Goal: Information Seeking & Learning: Learn about a topic

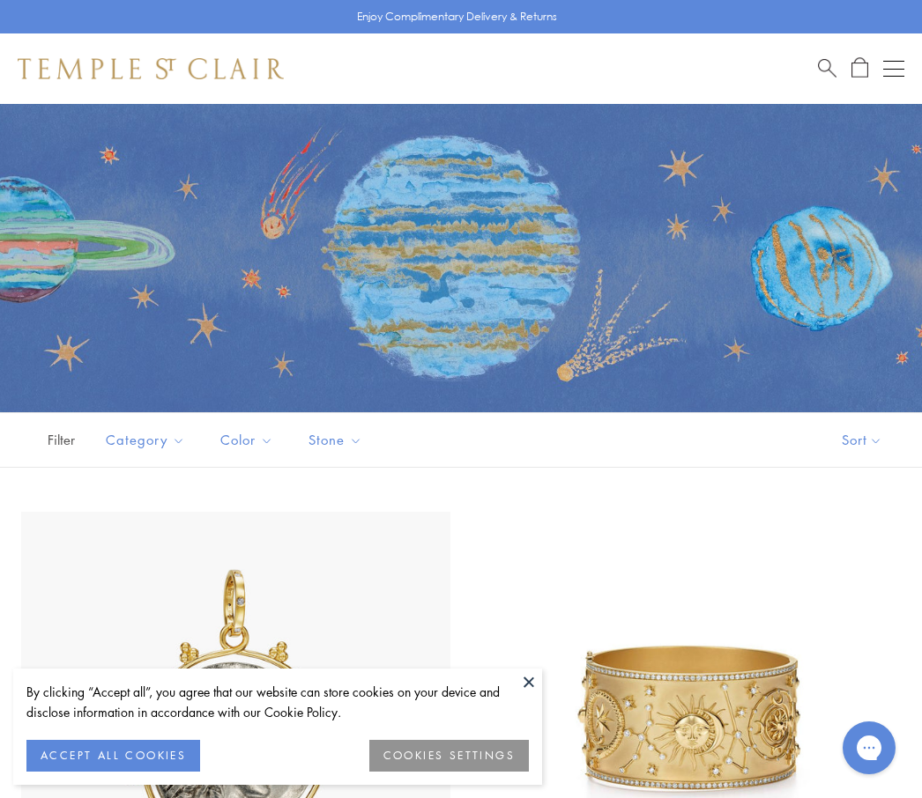
scroll to position [30, 0]
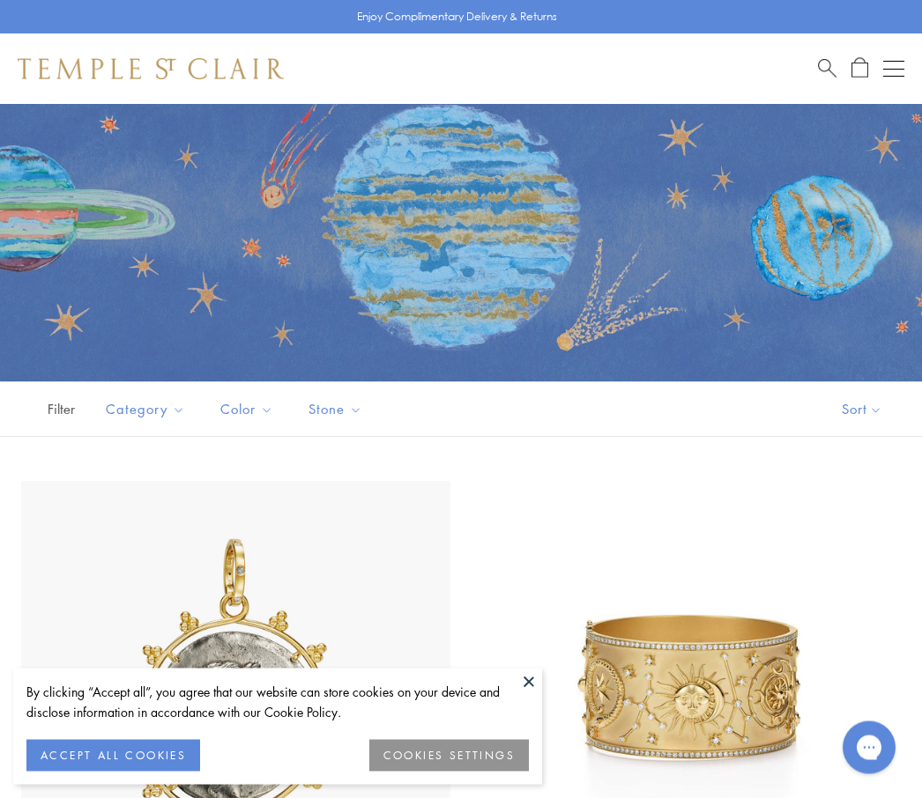
click at [531, 695] on button at bounding box center [528, 682] width 26 height 26
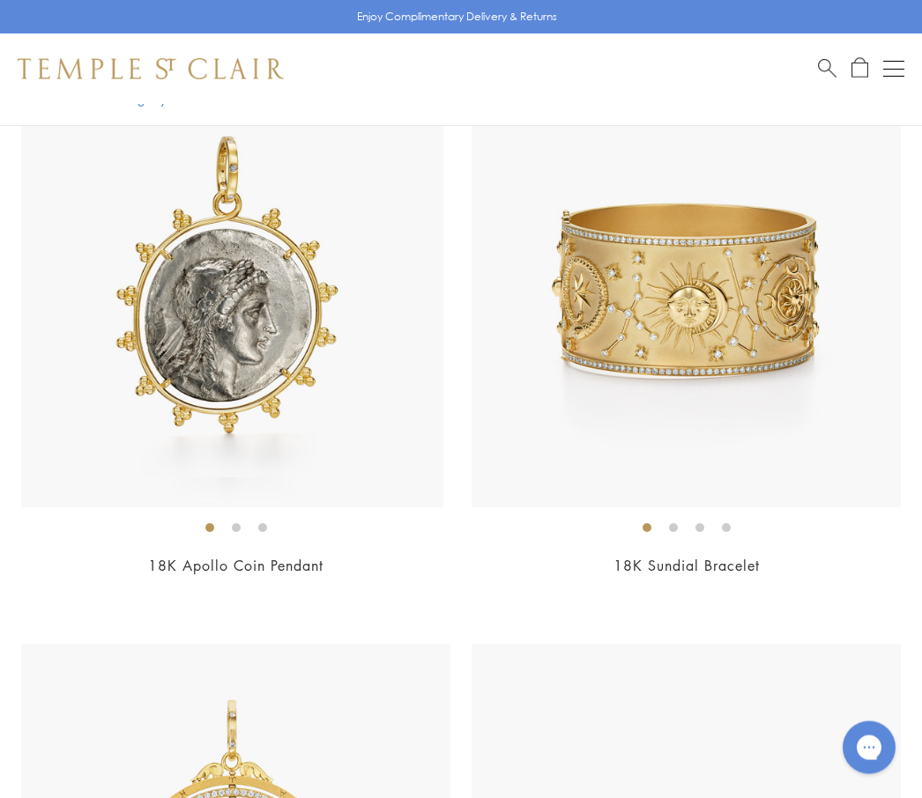
scroll to position [434, 0]
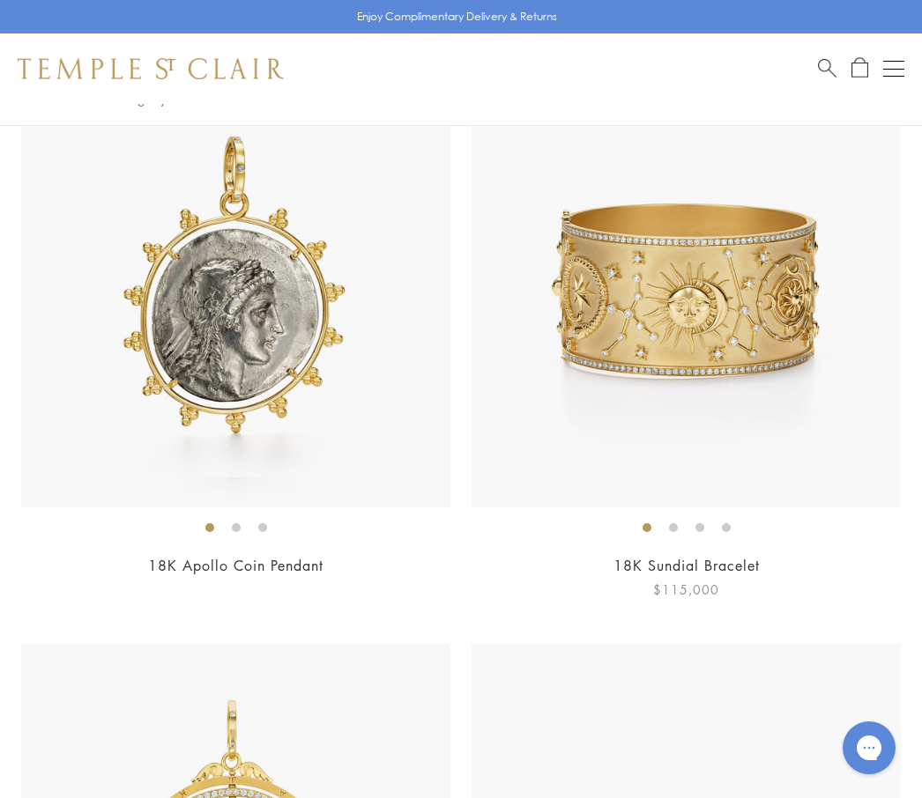
click at [792, 403] on img at bounding box center [685, 292] width 429 height 429
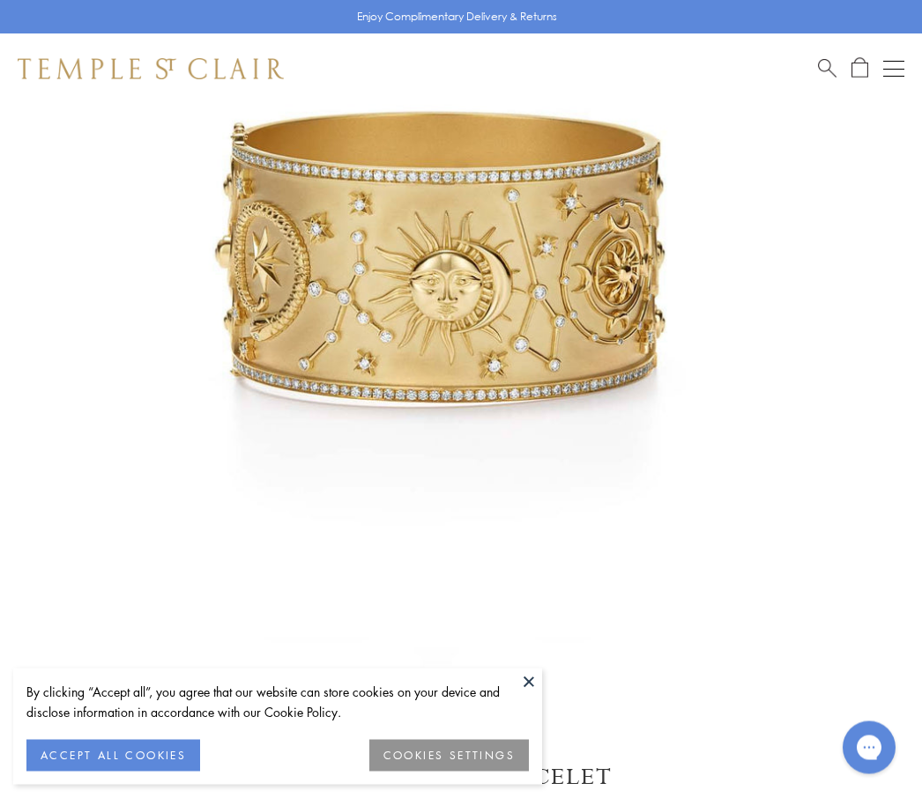
scroll to position [262, 0]
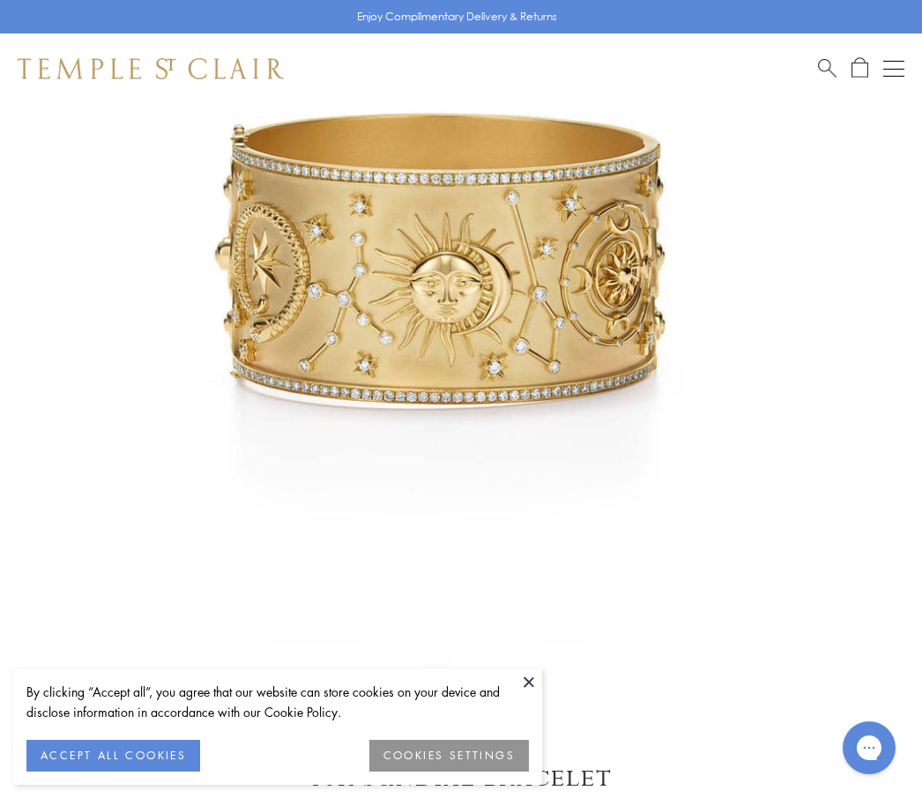
click at [534, 695] on button at bounding box center [528, 682] width 26 height 26
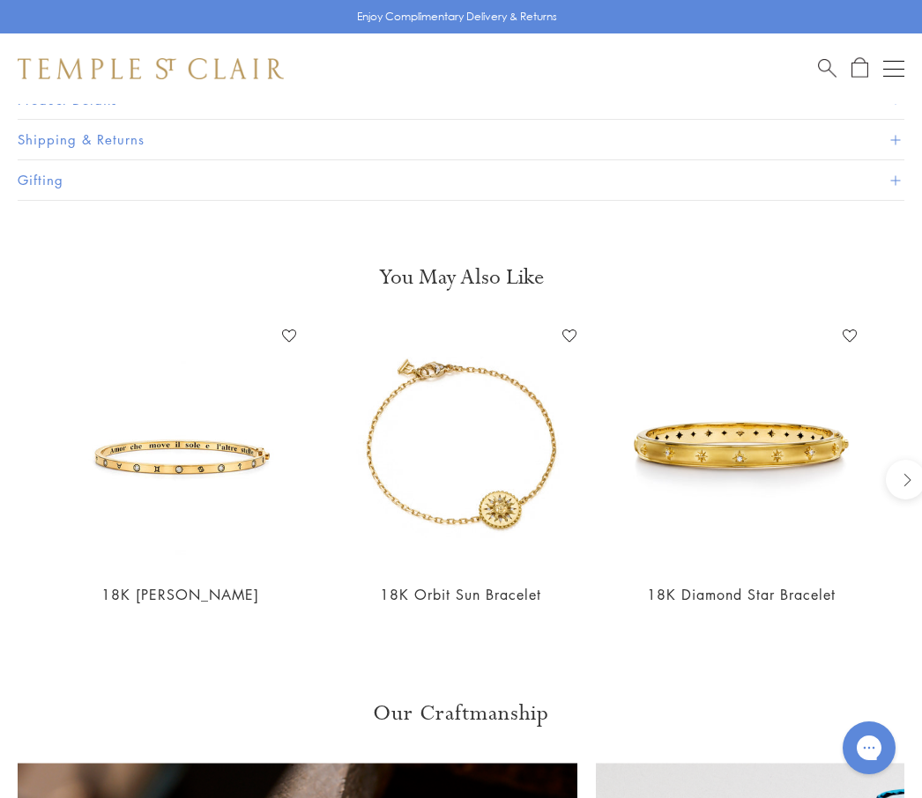
scroll to position [1272, 0]
click at [794, 443] on img at bounding box center [741, 444] width 245 height 245
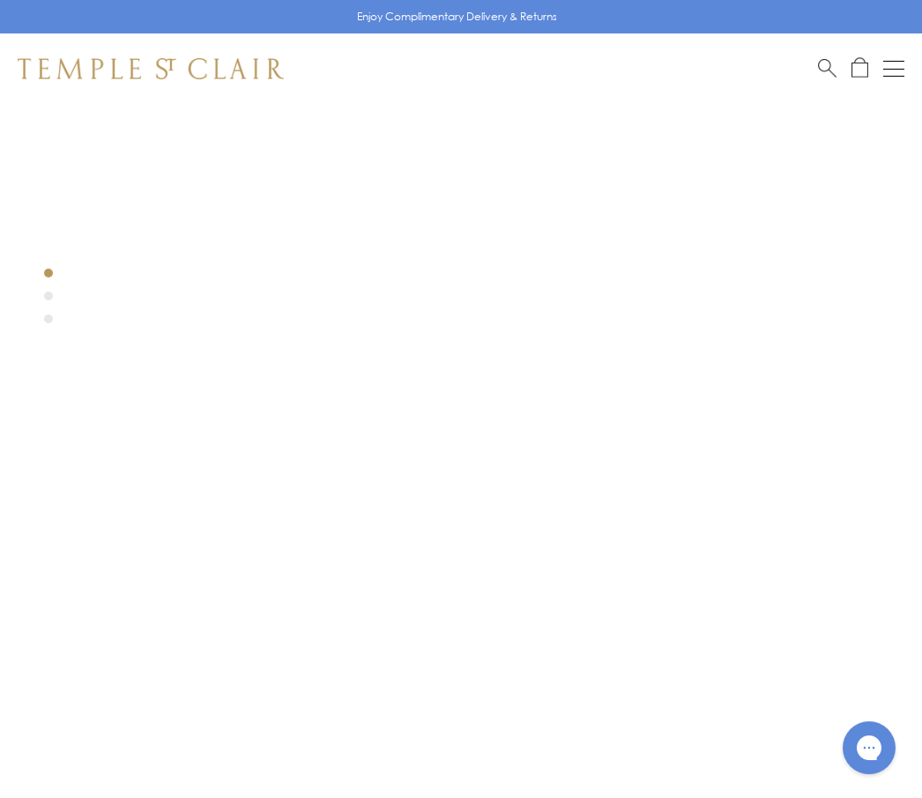
scroll to position [0, 0]
click at [490, 23] on p "Enjoy Complimentary Delivery & Returns" at bounding box center [457, 17] width 200 height 18
click at [893, 77] on button "Open navigation" at bounding box center [893, 68] width 21 height 21
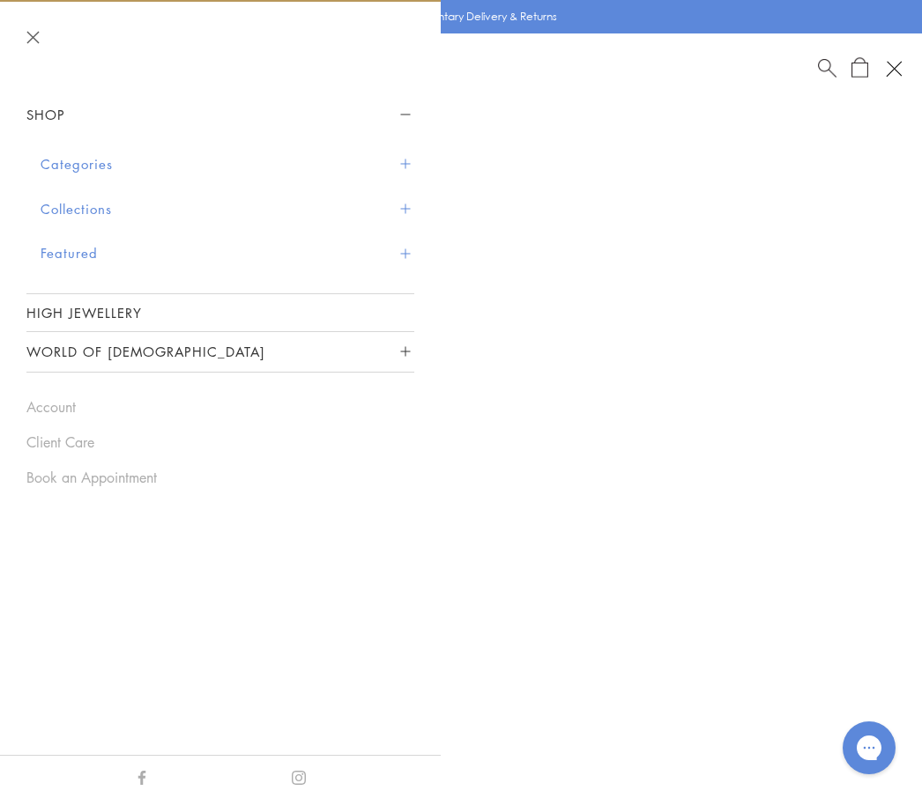
click at [214, 162] on button "Categories" at bounding box center [228, 164] width 374 height 45
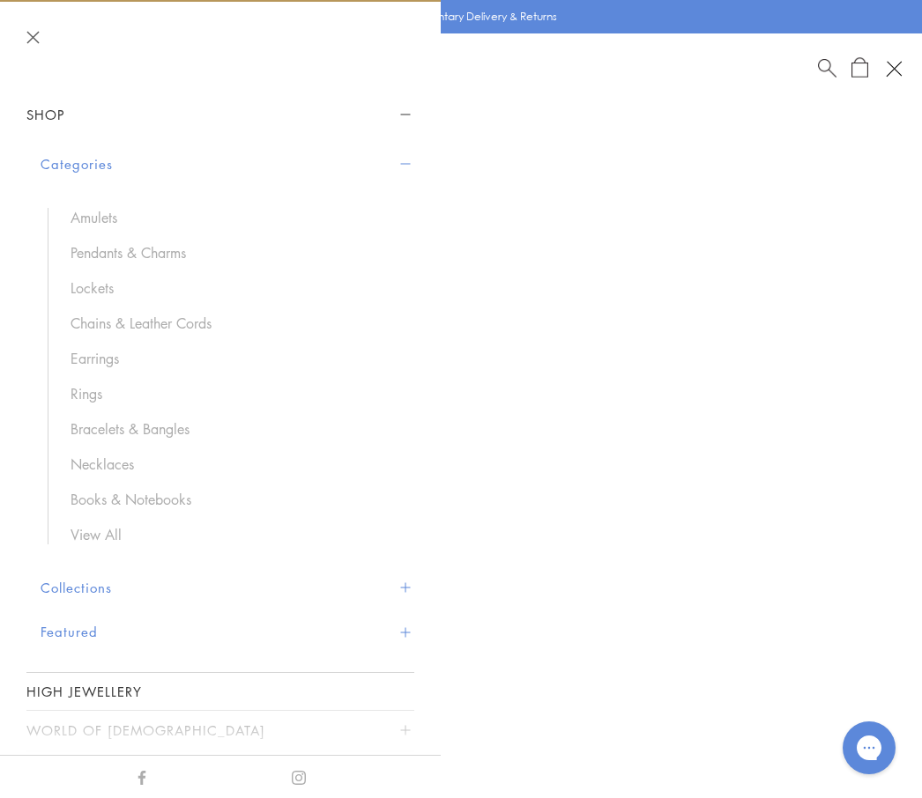
click at [114, 361] on link "Earrings" at bounding box center [233, 358] width 326 height 19
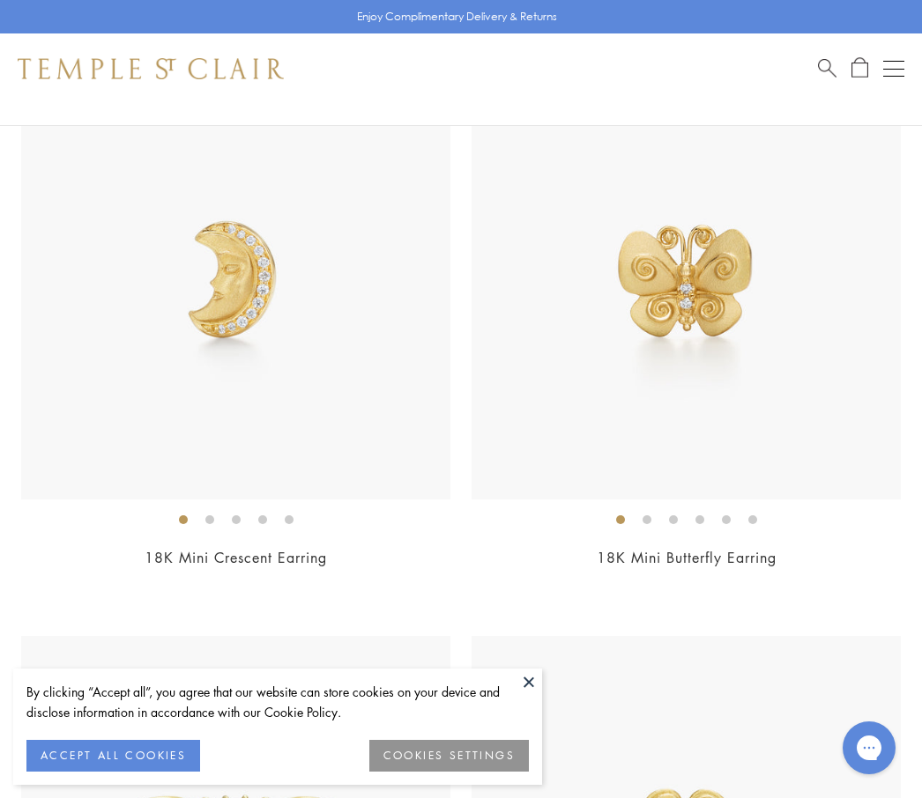
scroll to position [251, 0]
click at [538, 684] on button at bounding box center [528, 682] width 26 height 26
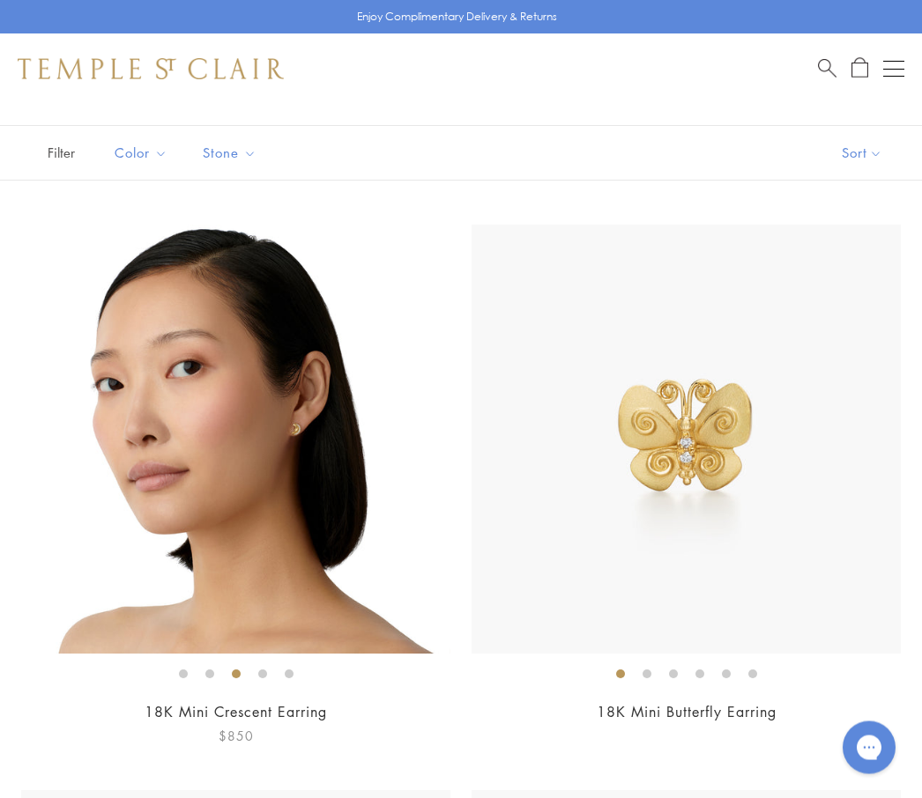
scroll to position [99, 0]
click at [263, 470] on img at bounding box center [235, 439] width 429 height 429
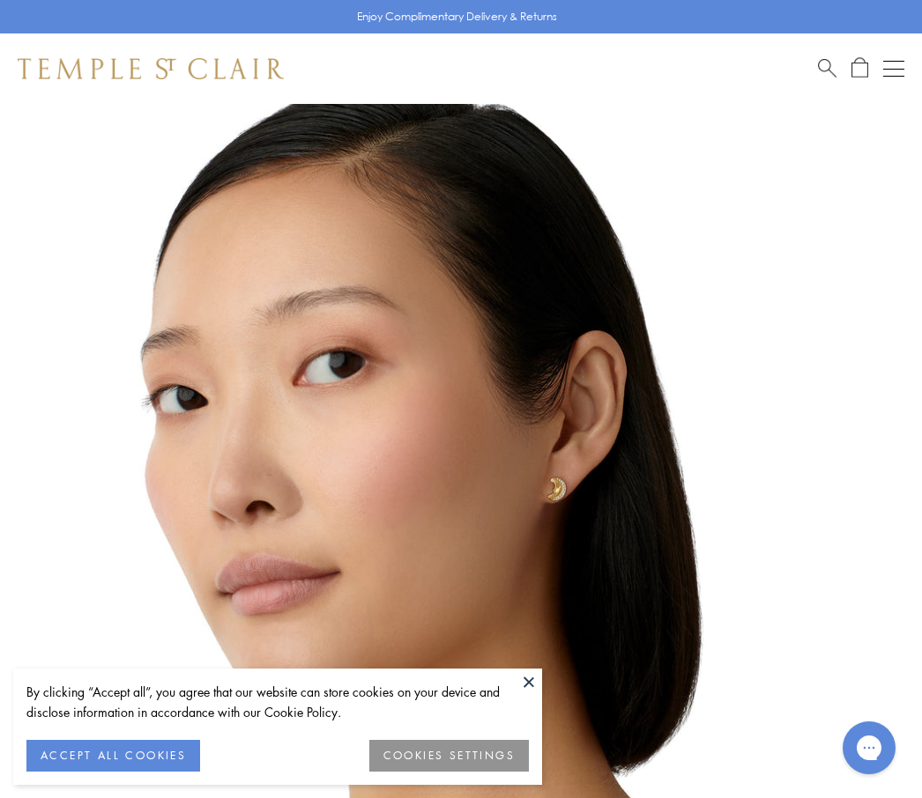
scroll to position [61, 0]
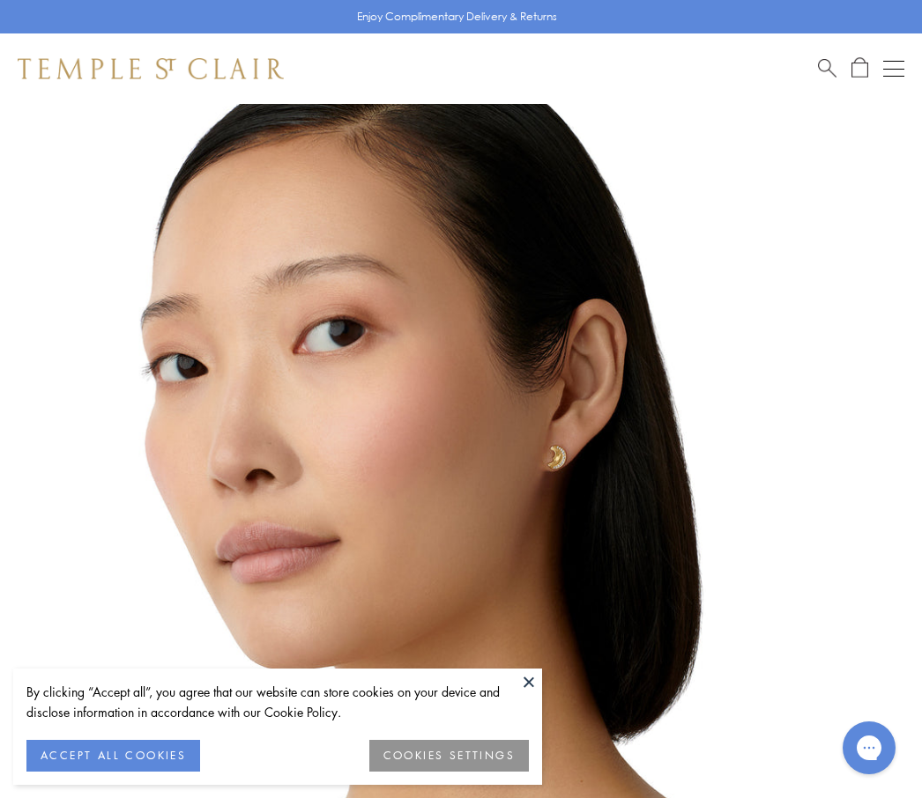
click at [541, 426] on img at bounding box center [434, 477] width 869 height 869
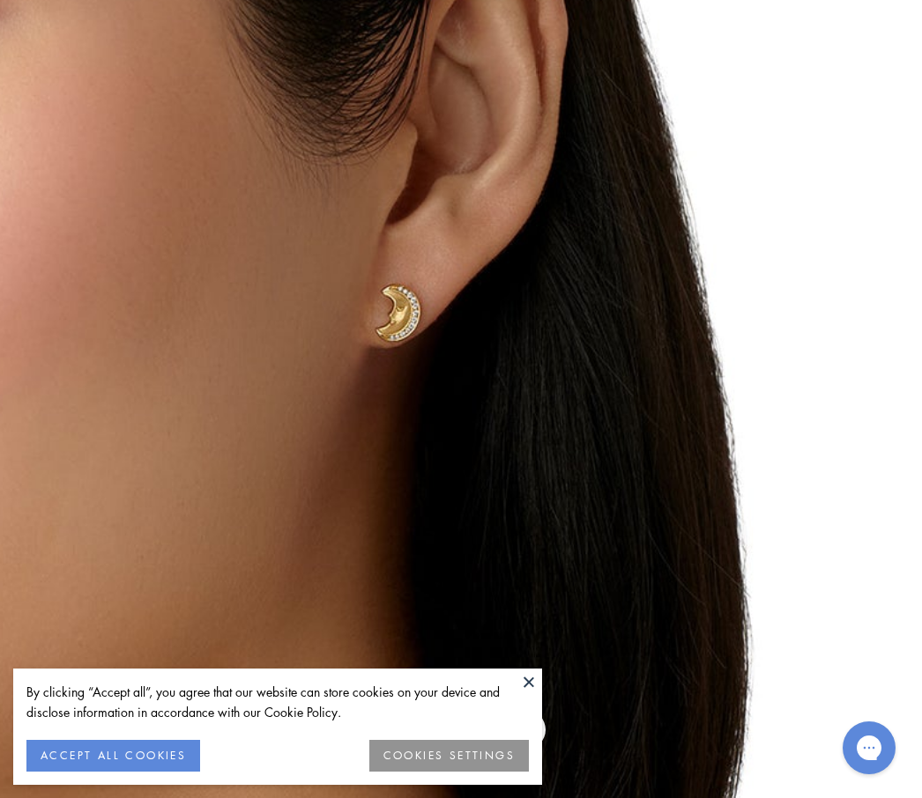
click at [153, 744] on button "ACCEPT ALL COOKIES" at bounding box center [113, 756] width 174 height 32
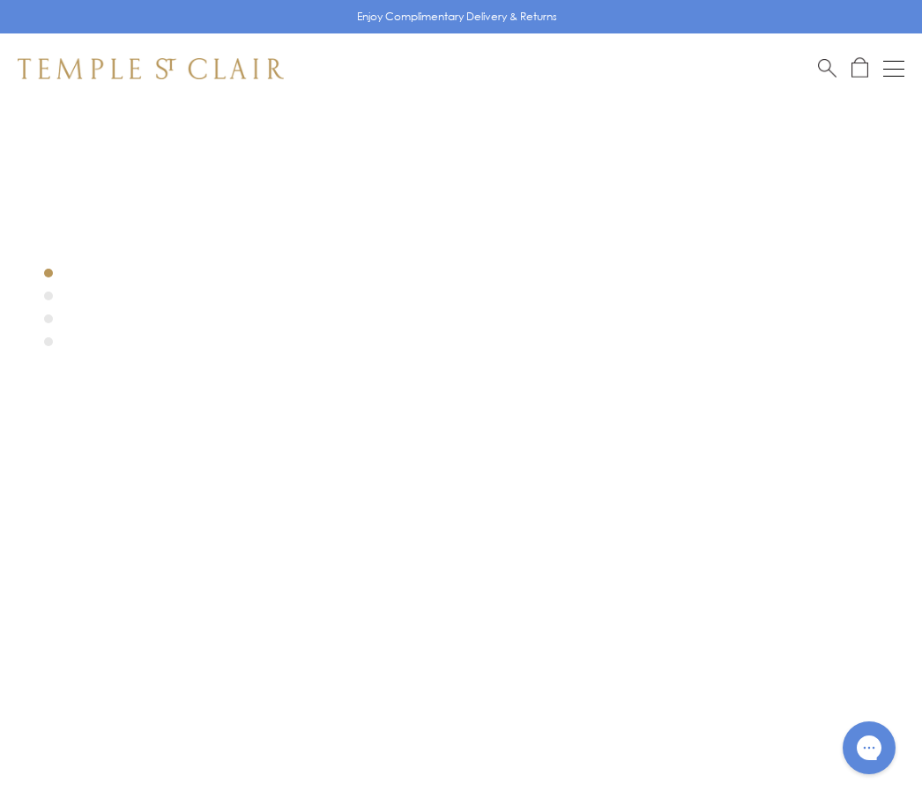
scroll to position [0, 0]
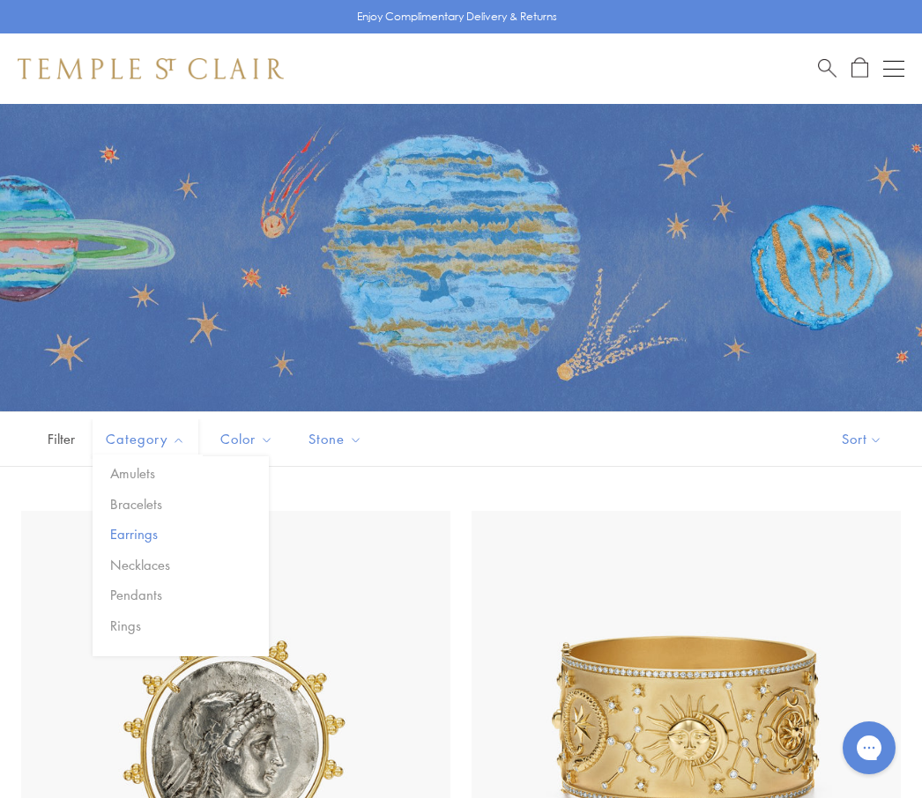
click at [152, 533] on button "Earrings" at bounding box center [187, 534] width 163 height 20
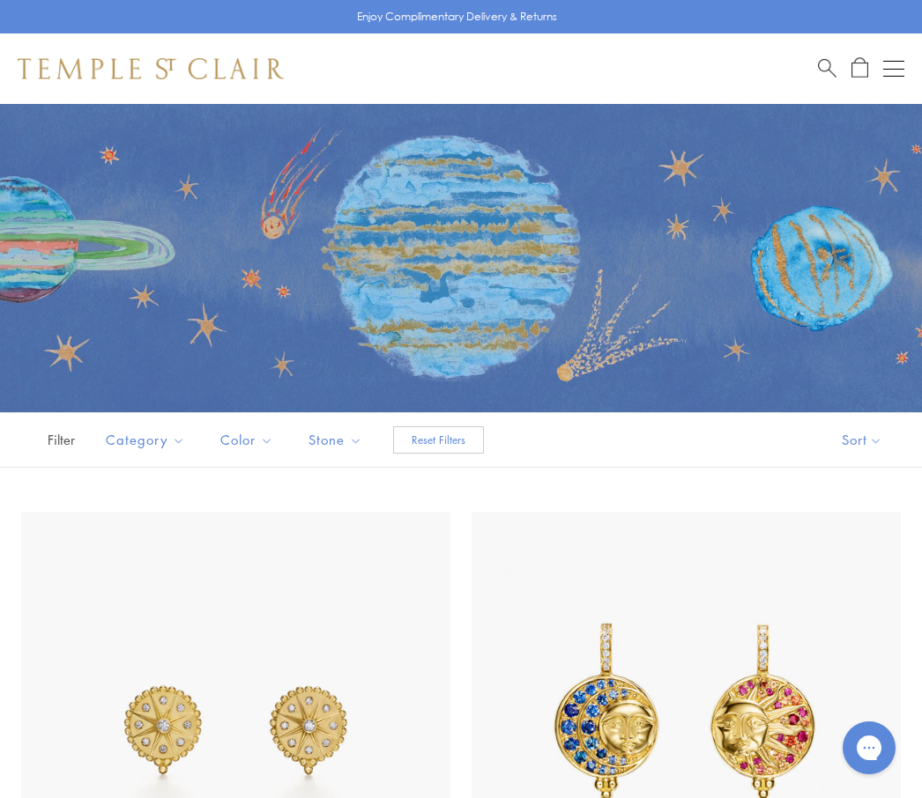
click at [896, 70] on button "Open navigation" at bounding box center [893, 68] width 21 height 21
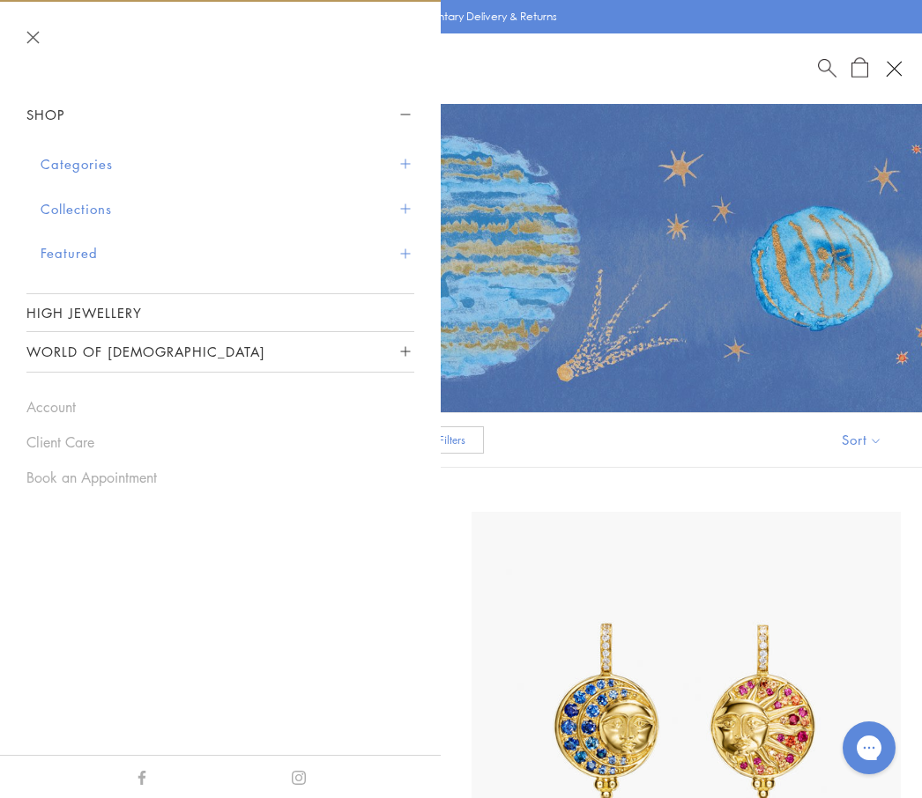
click at [100, 167] on button "Categories" at bounding box center [228, 164] width 374 height 45
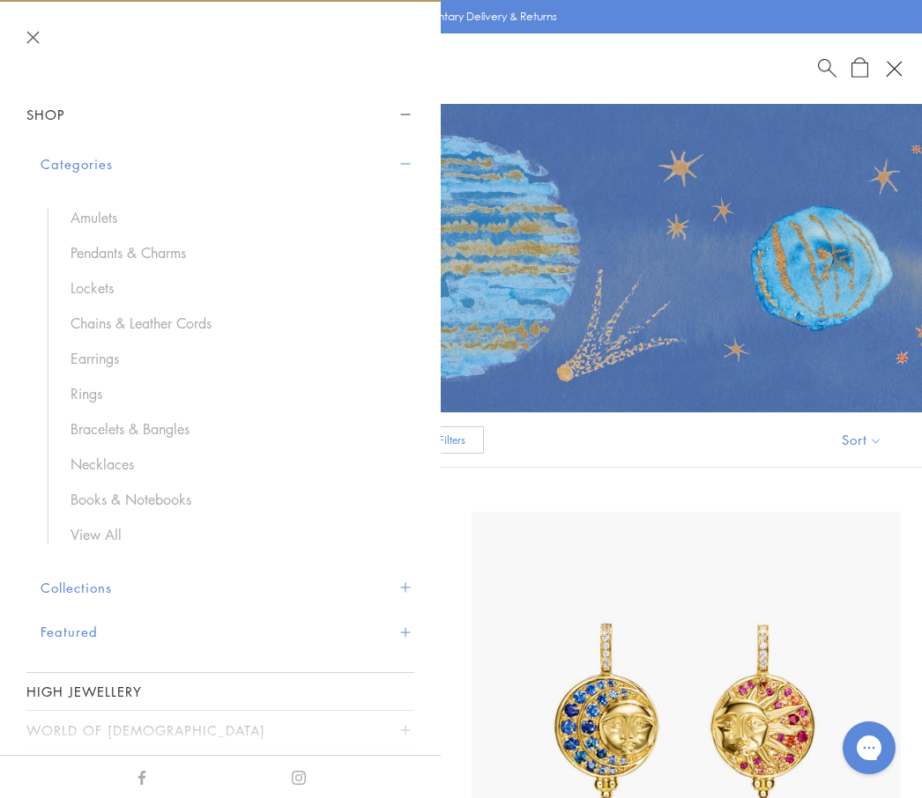
click at [107, 351] on link "Earrings" at bounding box center [233, 358] width 326 height 19
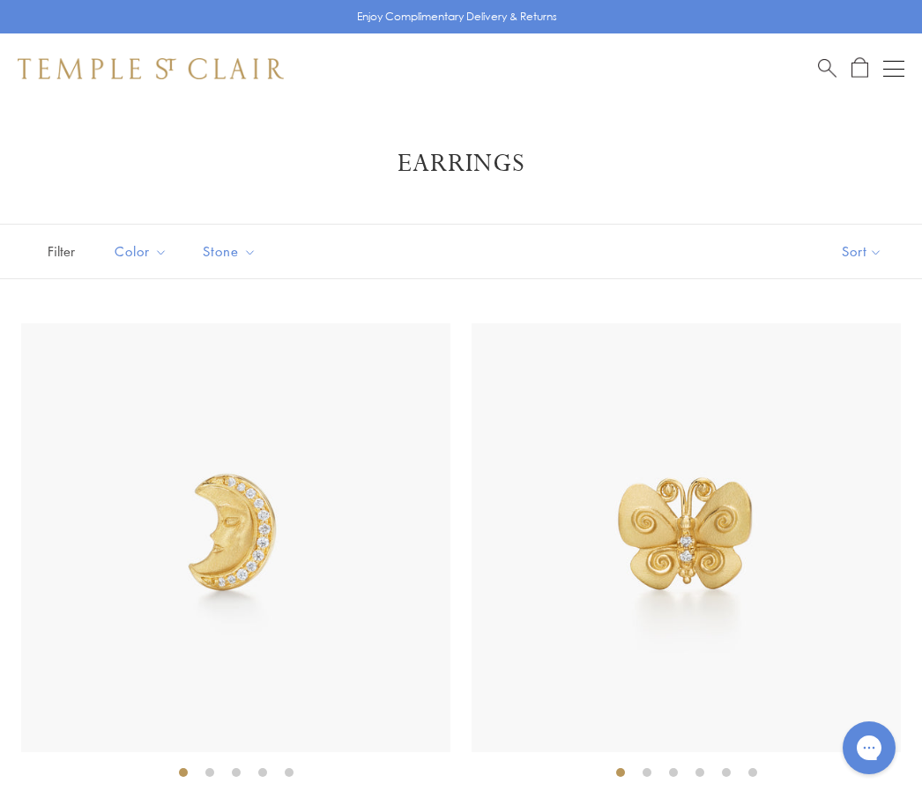
click at [61, 254] on span "Filter" at bounding box center [44, 252] width 88 height 54
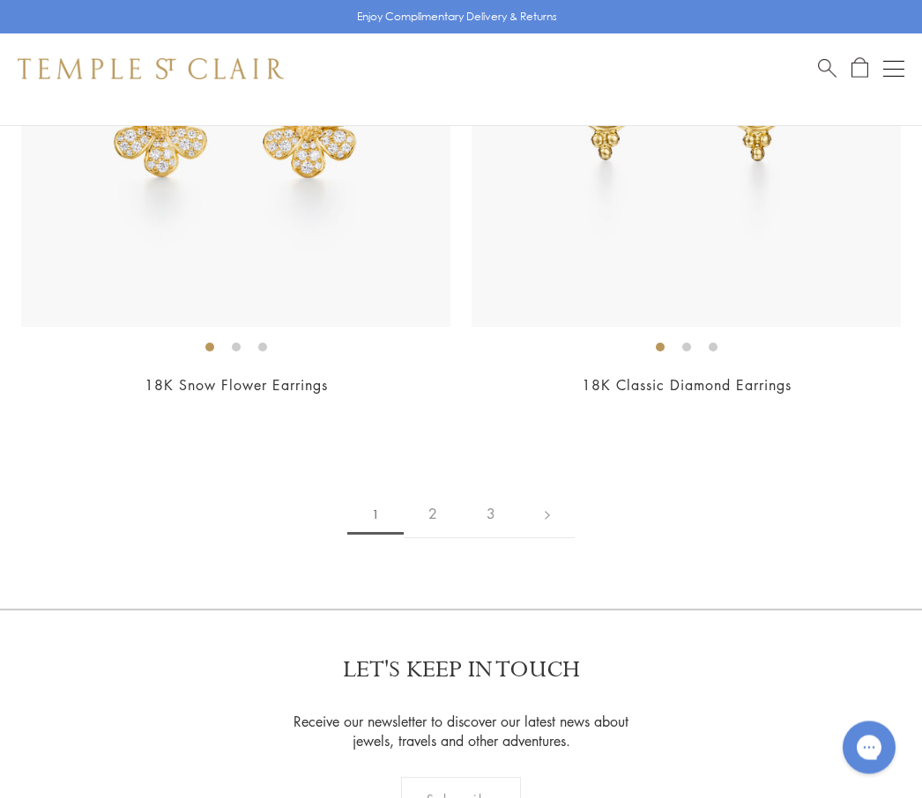
scroll to position [14564, 0]
click at [560, 506] on link at bounding box center [547, 517] width 55 height 48
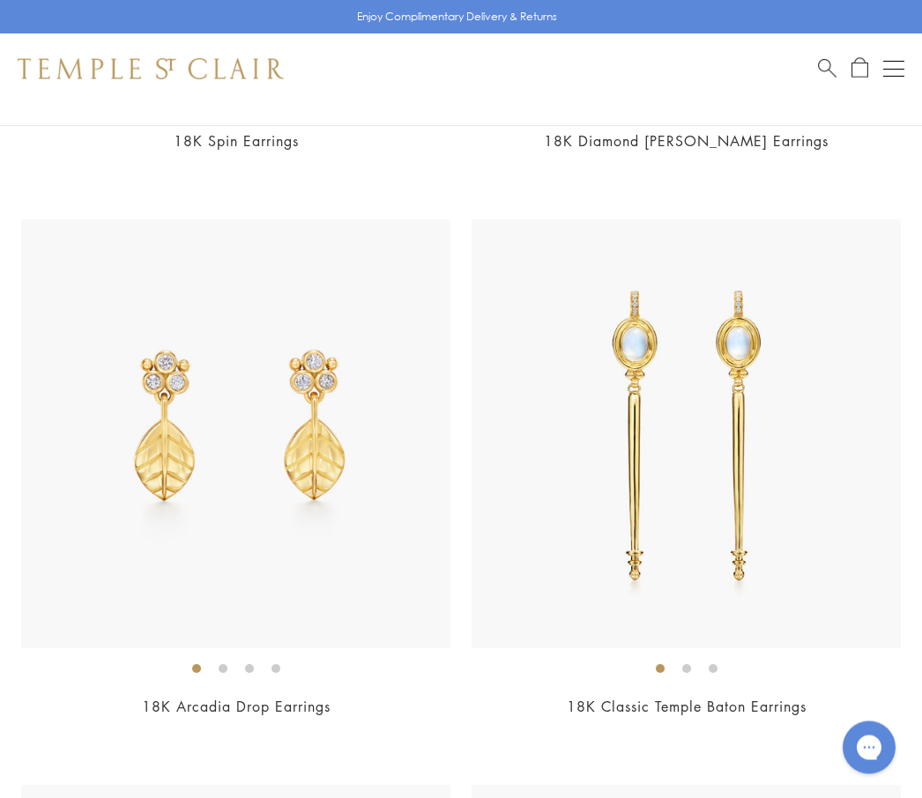
scroll to position [11982, 0]
click at [670, 577] on img at bounding box center [685, 433] width 429 height 429
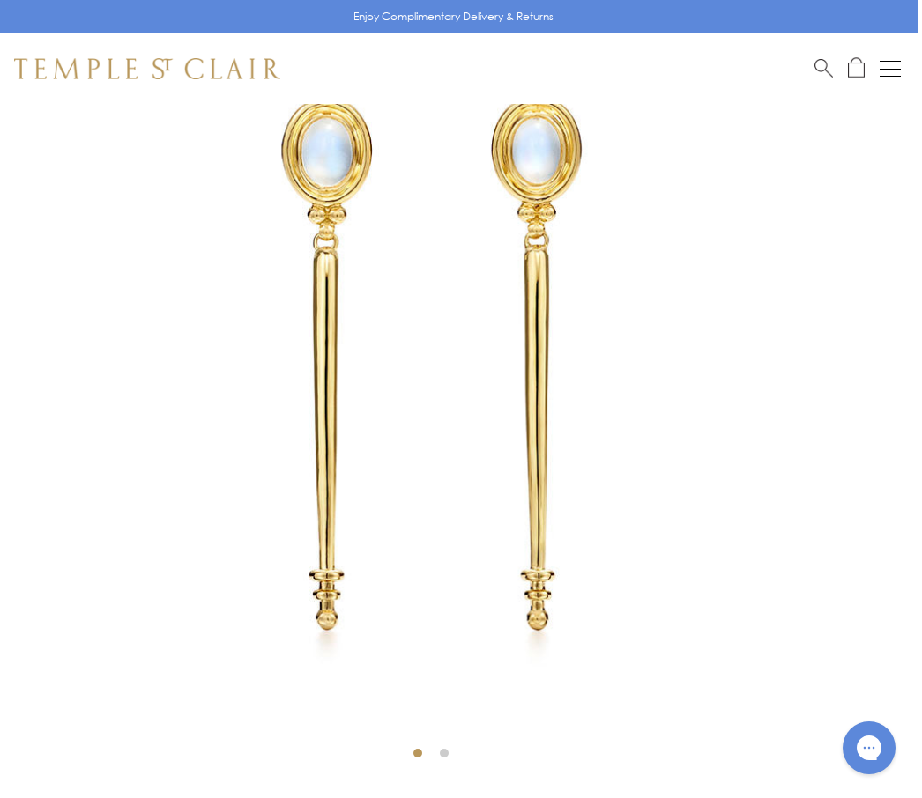
scroll to position [203, 4]
